Goal: Task Accomplishment & Management: Manage account settings

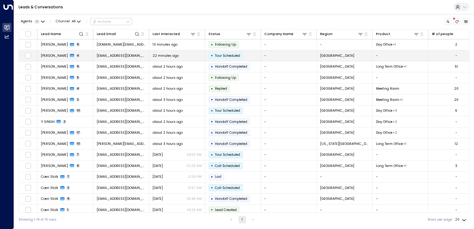
click at [117, 56] on span "[EMAIL_ADDRESS][DOMAIN_NAME]" at bounding box center [121, 55] width 49 height 5
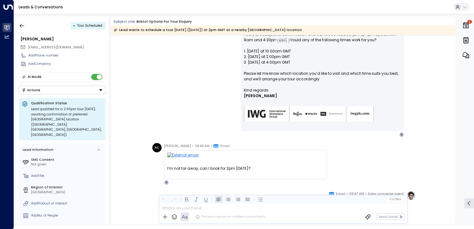
scroll to position [154, 0]
click at [23, 24] on icon "button" at bounding box center [22, 26] width 6 height 6
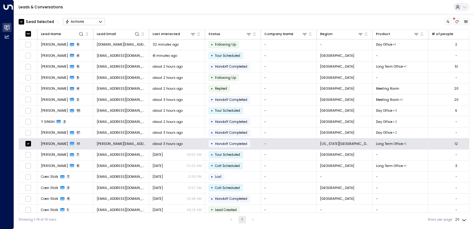
click at [91, 21] on button "Actions" at bounding box center [84, 21] width 42 height 7
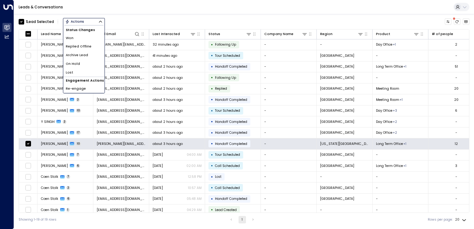
click at [79, 54] on span "Archive Lead" at bounding box center [77, 55] width 22 height 5
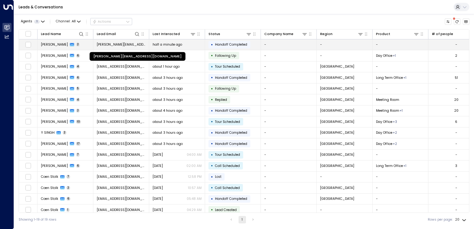
click at [117, 45] on span "[PERSON_NAME][EMAIL_ADDRESS][DOMAIN_NAME]" at bounding box center [121, 44] width 49 height 5
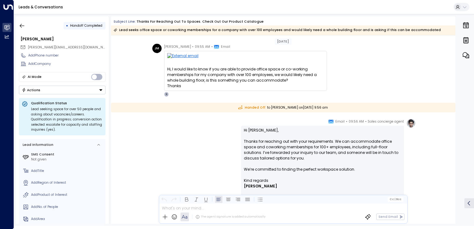
scroll to position [5, 0]
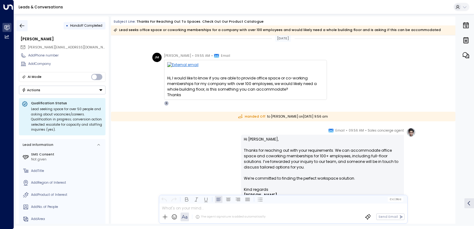
click at [27, 26] on button "button" at bounding box center [21, 25] width 11 height 11
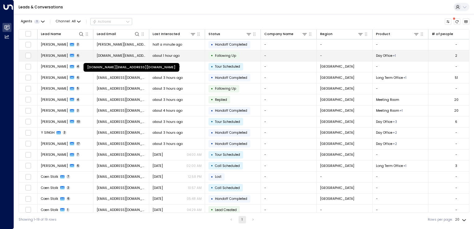
click at [118, 56] on span "[DOMAIN_NAME][EMAIL_ADDRESS][DOMAIN_NAME]" at bounding box center [121, 55] width 49 height 5
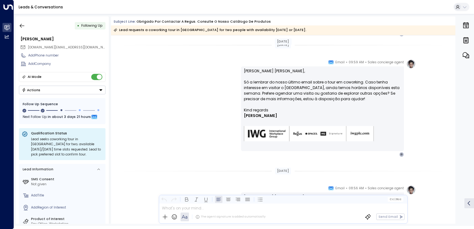
scroll to position [433, 0]
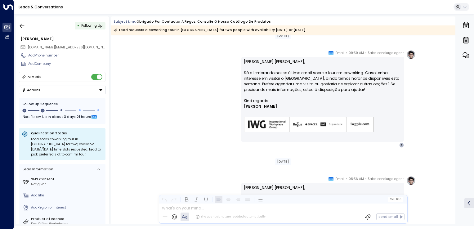
click at [28, 24] on div "• Following Up" at bounding box center [62, 25] width 87 height 11
click at [22, 23] on icon "button" at bounding box center [22, 26] width 6 height 6
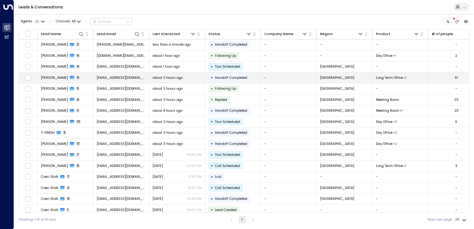
click at [106, 78] on span "[EMAIL_ADDRESS][DOMAIN_NAME]" at bounding box center [121, 77] width 49 height 5
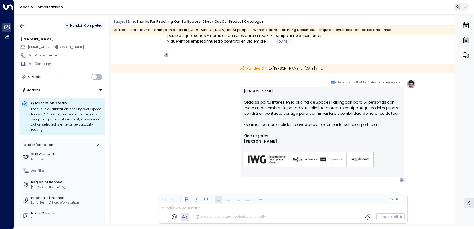
scroll to position [480, 0]
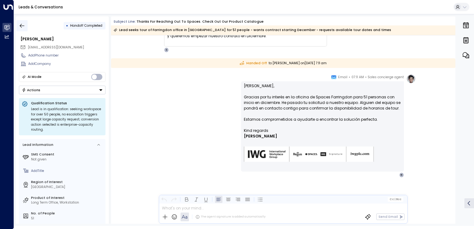
click at [24, 25] on icon "button" at bounding box center [22, 26] width 6 height 6
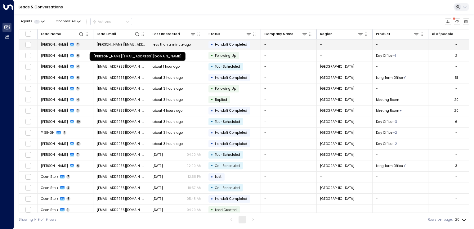
click at [124, 42] on span "[PERSON_NAME][EMAIL_ADDRESS][DOMAIN_NAME]" at bounding box center [121, 44] width 49 height 5
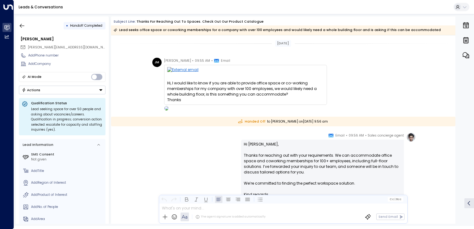
scroll to position [64, 0]
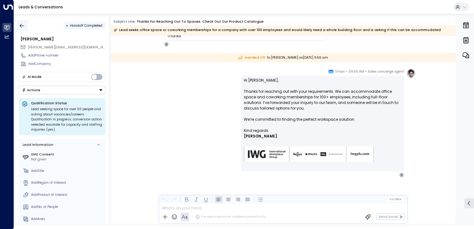
click at [25, 25] on icon "button" at bounding box center [22, 26] width 6 height 6
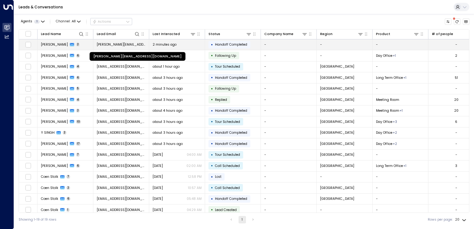
click at [119, 44] on span "[PERSON_NAME][EMAIL_ADDRESS][DOMAIN_NAME]" at bounding box center [121, 44] width 49 height 5
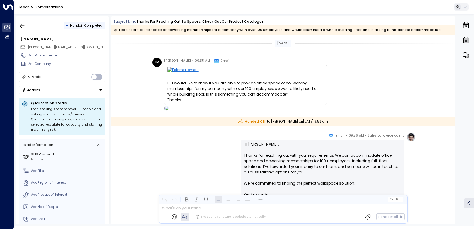
scroll to position [64, 0]
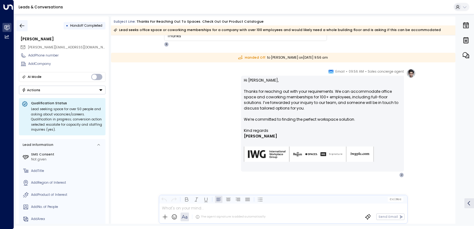
click at [24, 24] on icon "button" at bounding box center [22, 26] width 6 height 6
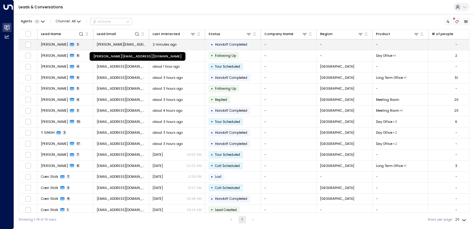
click at [106, 43] on span "[PERSON_NAME][EMAIL_ADDRESS][DOMAIN_NAME]" at bounding box center [121, 44] width 49 height 5
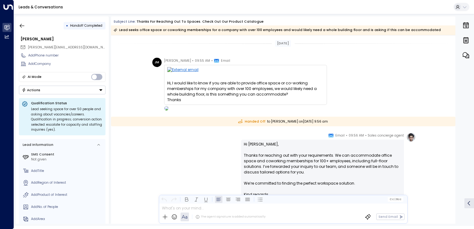
scroll to position [64, 0]
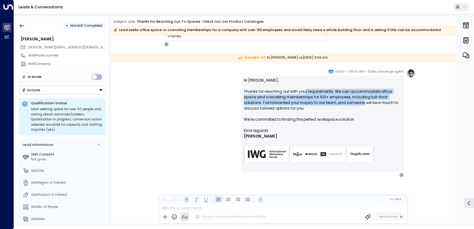
drag, startPoint x: 303, startPoint y: 92, endPoint x: 335, endPoint y: 101, distance: 32.9
click at [335, 101] on p "Hi [PERSON_NAME], Thanks for reaching out with your requirements. We can accomm…" at bounding box center [322, 103] width 157 height 50
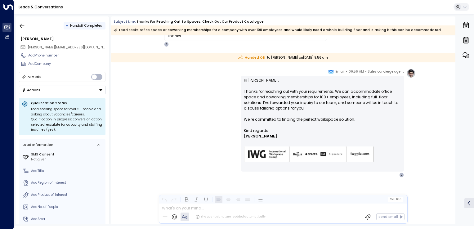
drag, startPoint x: 335, startPoint y: 101, endPoint x: 349, endPoint y: 108, distance: 15.4
click at [349, 108] on p "Hi [PERSON_NAME], Thanks for reaching out with your requirements. We can accomm…" at bounding box center [322, 103] width 157 height 50
drag, startPoint x: 344, startPoint y: 102, endPoint x: 273, endPoint y: 112, distance: 71.9
click at [273, 112] on p "Hi [PERSON_NAME], Thanks for reaching out with your requirements. We can accomm…" at bounding box center [322, 103] width 157 height 50
drag, startPoint x: 273, startPoint y: 112, endPoint x: 275, endPoint y: 118, distance: 6.6
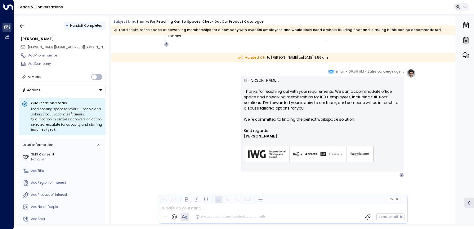
click at [275, 118] on p "Hi [PERSON_NAME], Thanks for reaching out with your requirements. We can accomm…" at bounding box center [322, 103] width 157 height 50
drag, startPoint x: 316, startPoint y: 102, endPoint x: 326, endPoint y: 109, distance: 11.9
click at [326, 109] on p "Hi [PERSON_NAME], Thanks for reaching out with your requirements. We can accomm…" at bounding box center [322, 103] width 157 height 50
drag, startPoint x: 326, startPoint y: 109, endPoint x: 309, endPoint y: 112, distance: 17.2
click at [309, 112] on p "Hi [PERSON_NAME], Thanks for reaching out with your requirements. We can accomm…" at bounding box center [322, 103] width 157 height 50
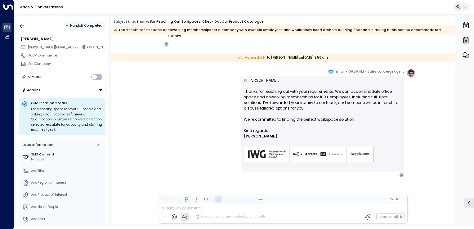
drag, startPoint x: 468, startPoint y: 174, endPoint x: 461, endPoint y: 161, distance: 13.9
click at [461, 161] on div "0" at bounding box center [465, 119] width 16 height 207
